Goal: Find specific page/section

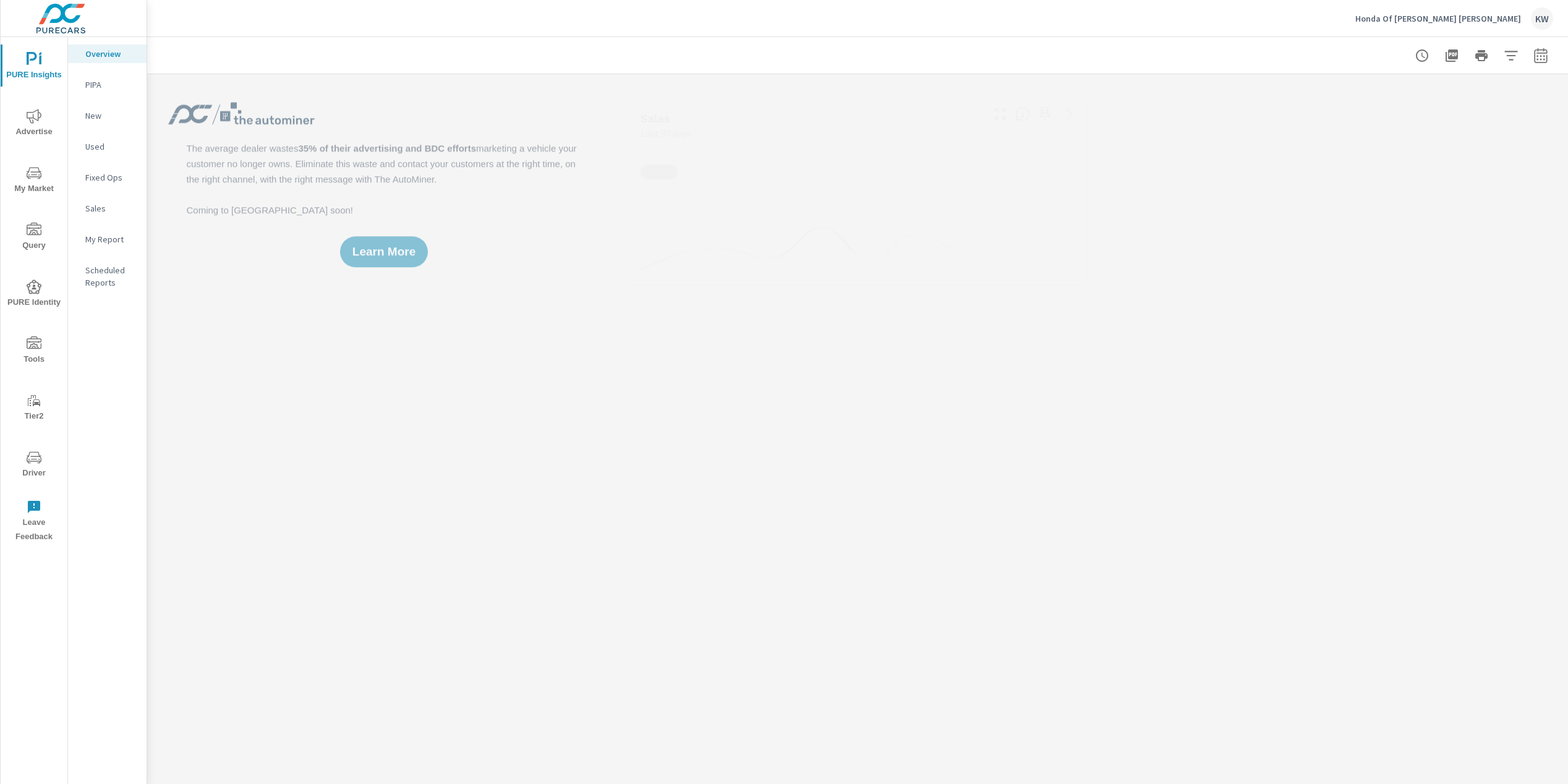
click at [35, 471] on span "Driver" at bounding box center [34, 465] width 60 height 31
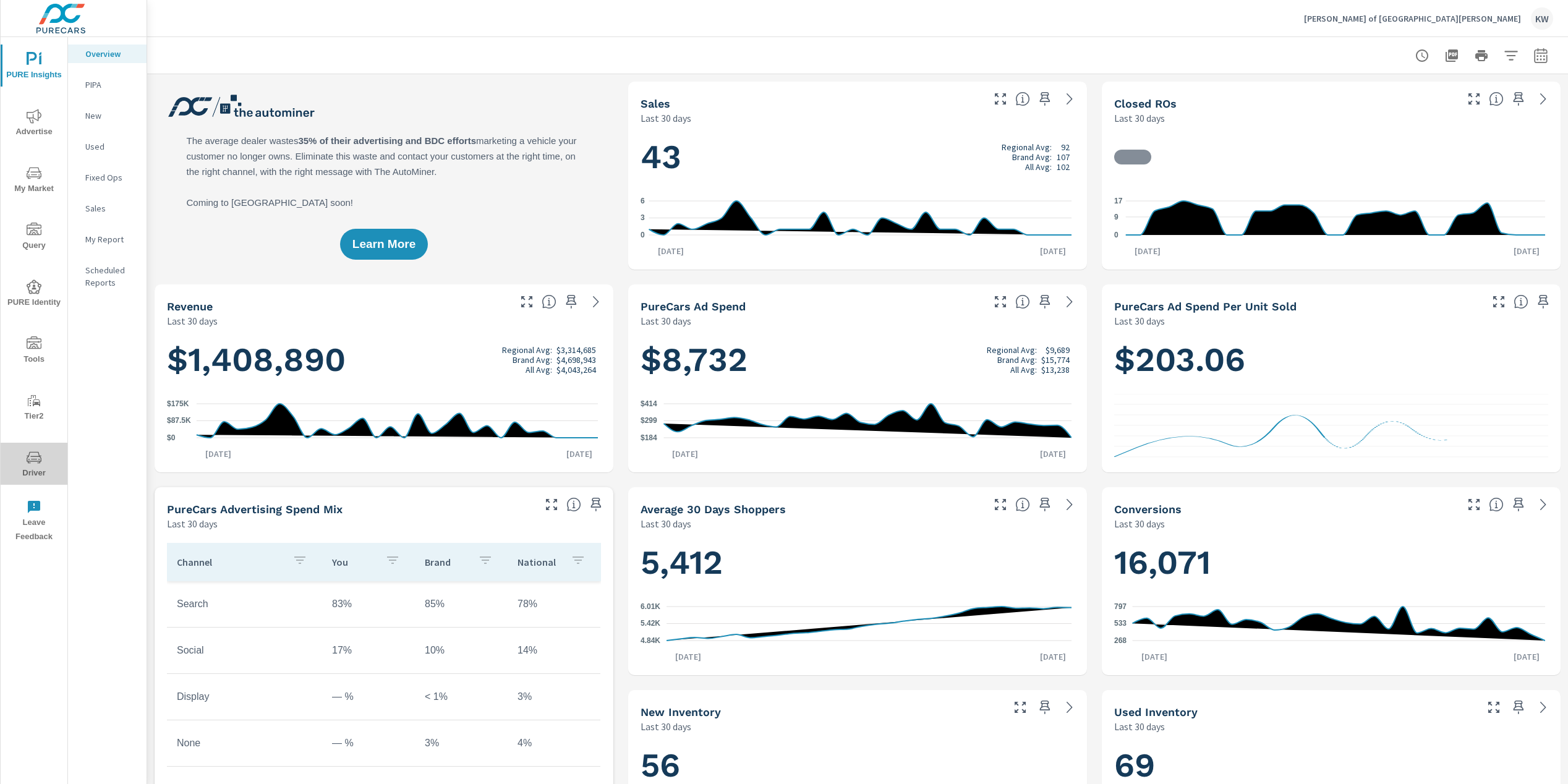
click at [31, 470] on span "Driver" at bounding box center [34, 465] width 60 height 31
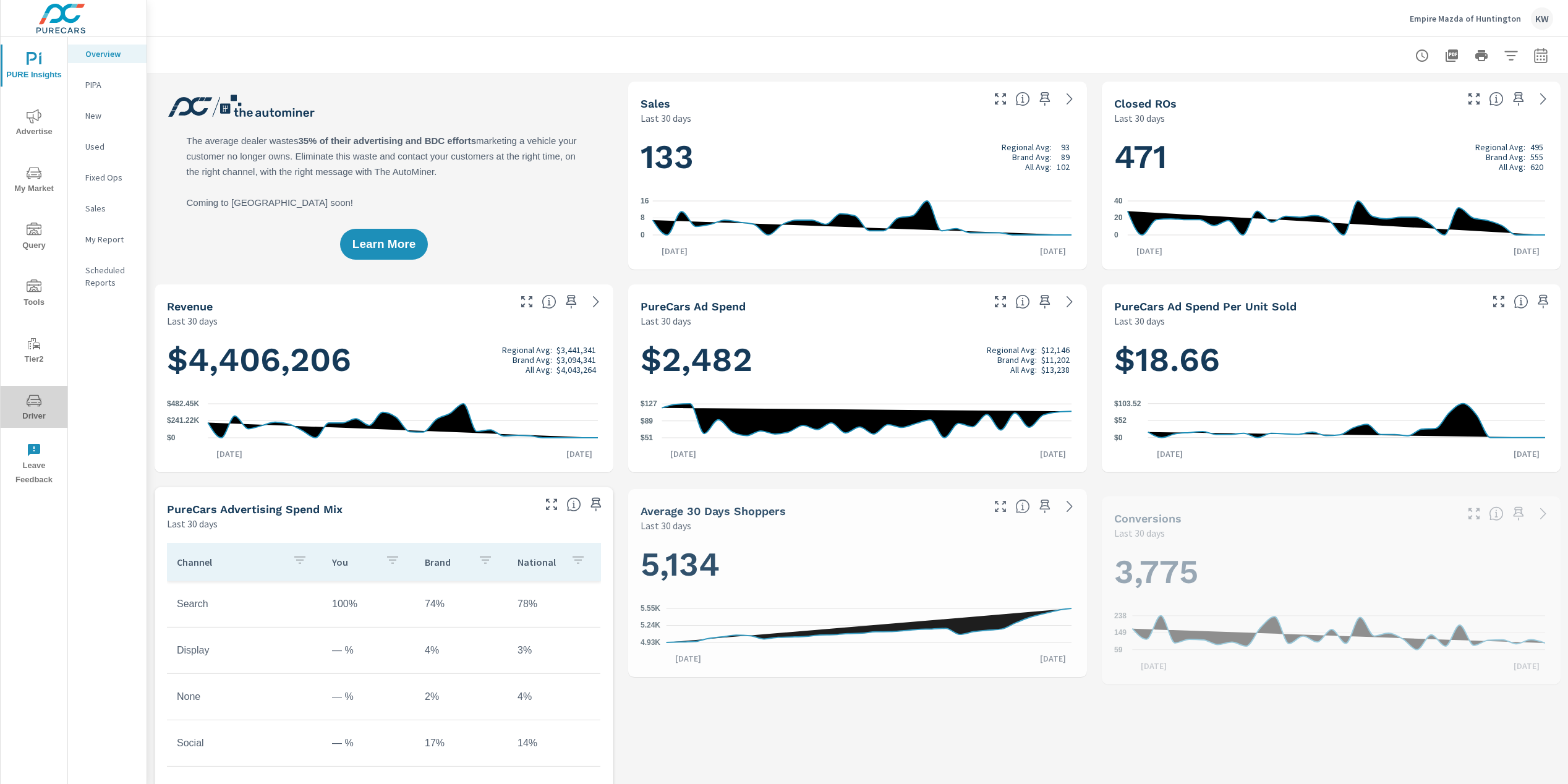
click at [24, 419] on span "Driver" at bounding box center [34, 409] width 60 height 31
